Goal: Transaction & Acquisition: Purchase product/service

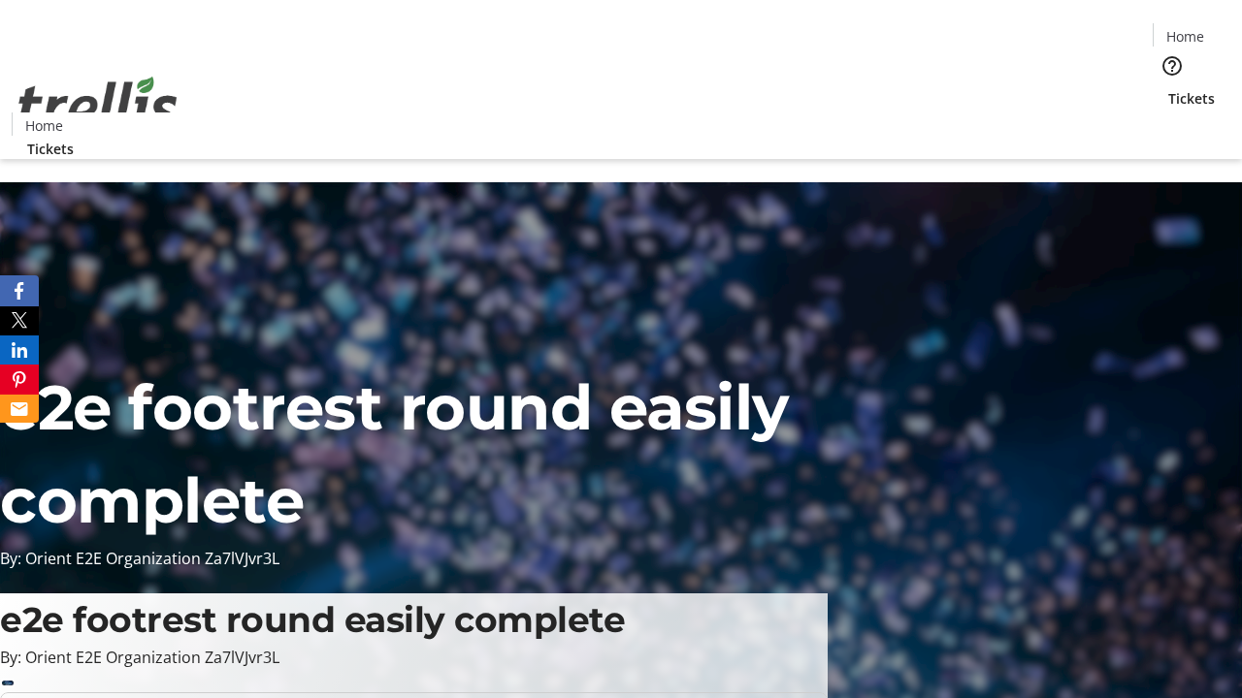
click at [1168, 88] on span "Tickets" at bounding box center [1191, 98] width 47 height 20
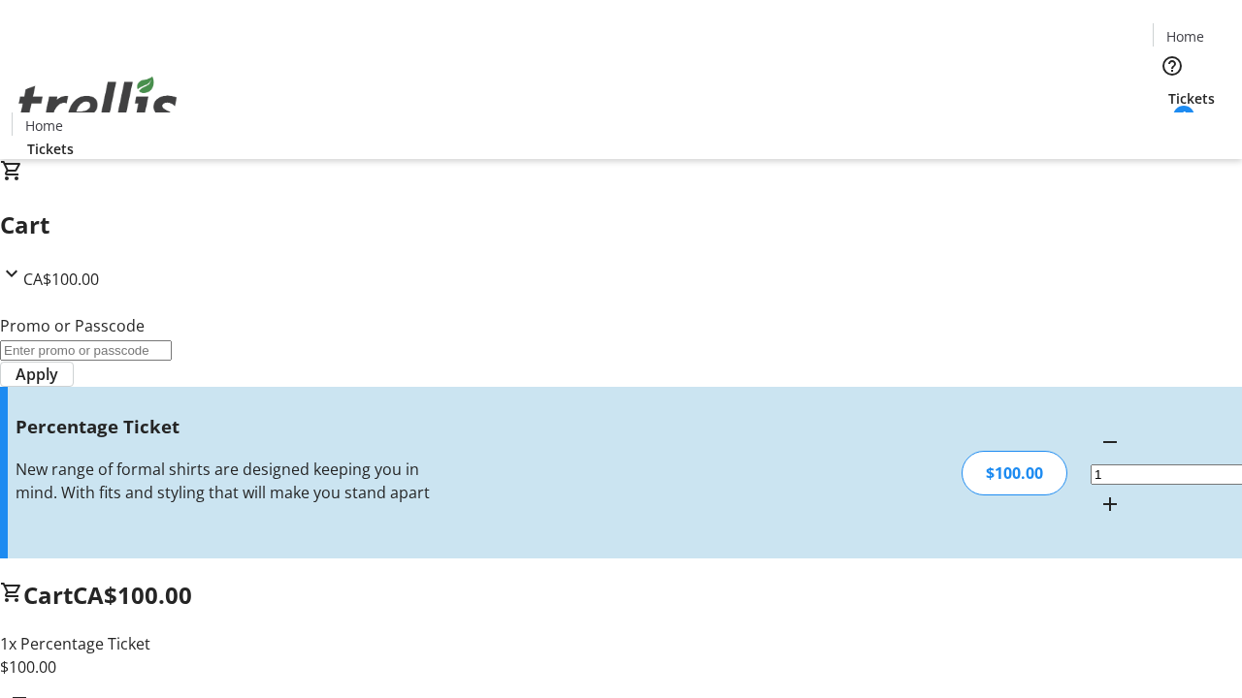
type input "FOO"
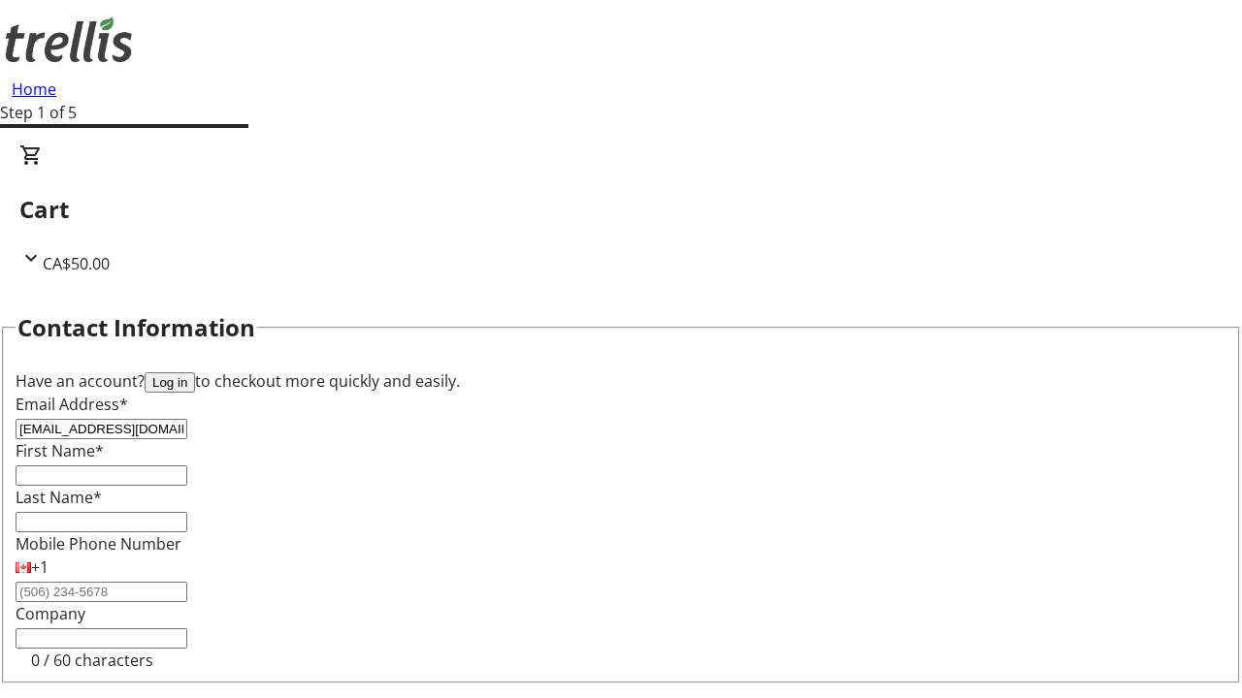
type input "[EMAIL_ADDRESS][DOMAIN_NAME]"
type input "Maximo"
type input "Block"
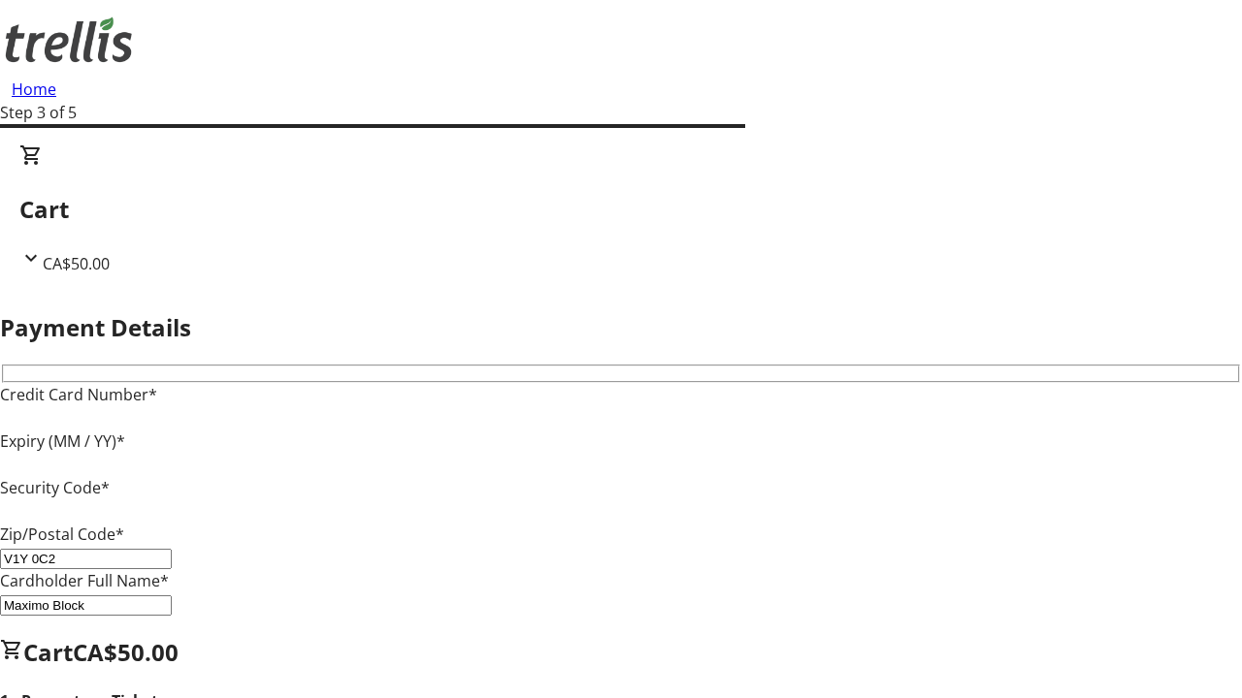
type input "V1Y 0C2"
